Goal: Browse casually

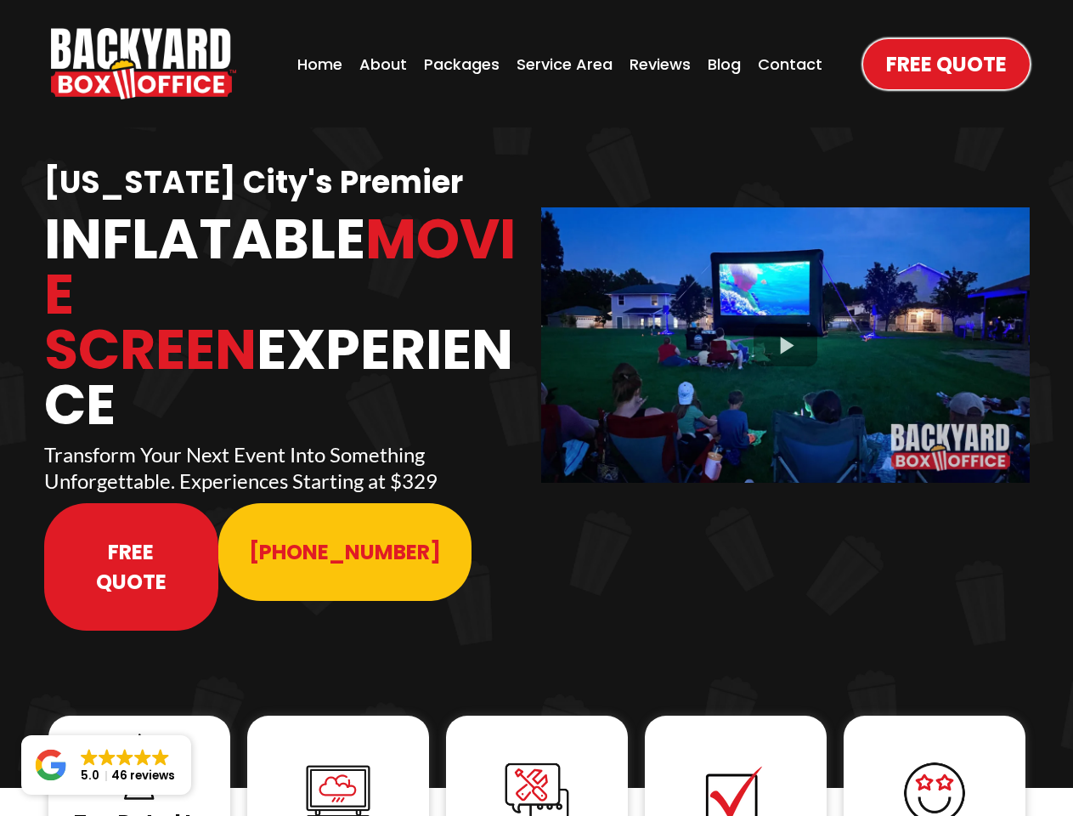
click at [144, 64] on img "https://www.backyardboxoffice.com" at bounding box center [143, 63] width 185 height 71
click at [785, 333] on div at bounding box center [785, 344] width 489 height 275
click at [139, 733] on img at bounding box center [139, 767] width 68 height 68
click at [338, 759] on img at bounding box center [338, 793] width 68 height 68
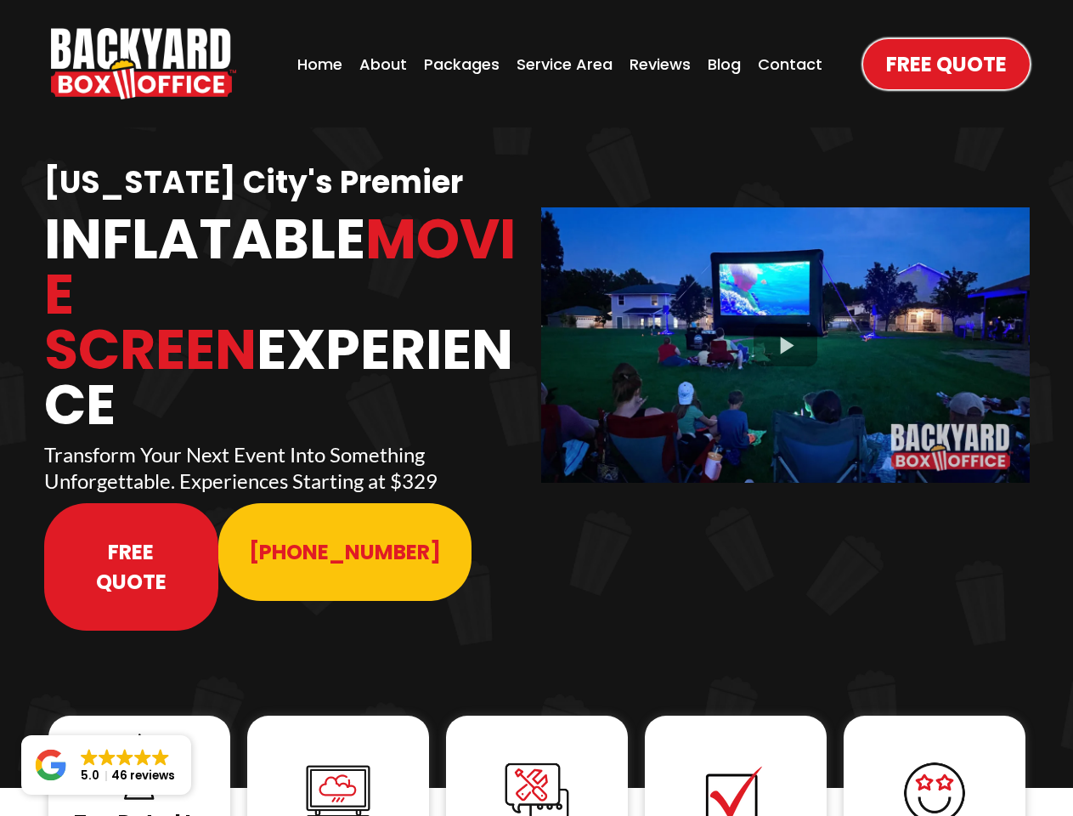
click at [338, 759] on img at bounding box center [338, 793] width 68 height 68
click at [537, 760] on img at bounding box center [537, 794] width 68 height 68
click at [736, 760] on img at bounding box center [736, 794] width 68 height 68
